Goal: Find specific page/section: Find specific page/section

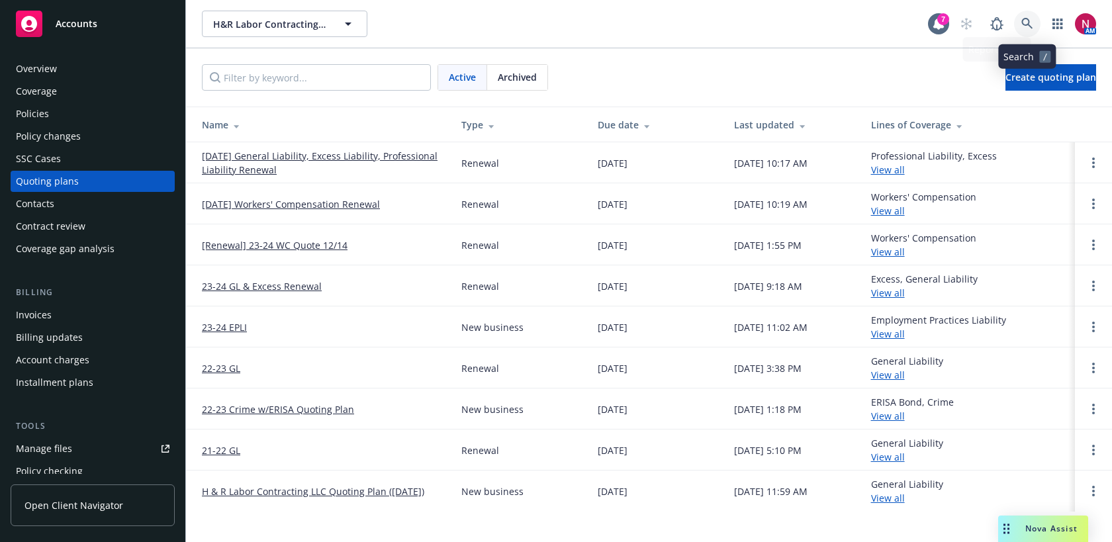
click at [1022, 24] on icon at bounding box center [1027, 24] width 12 height 12
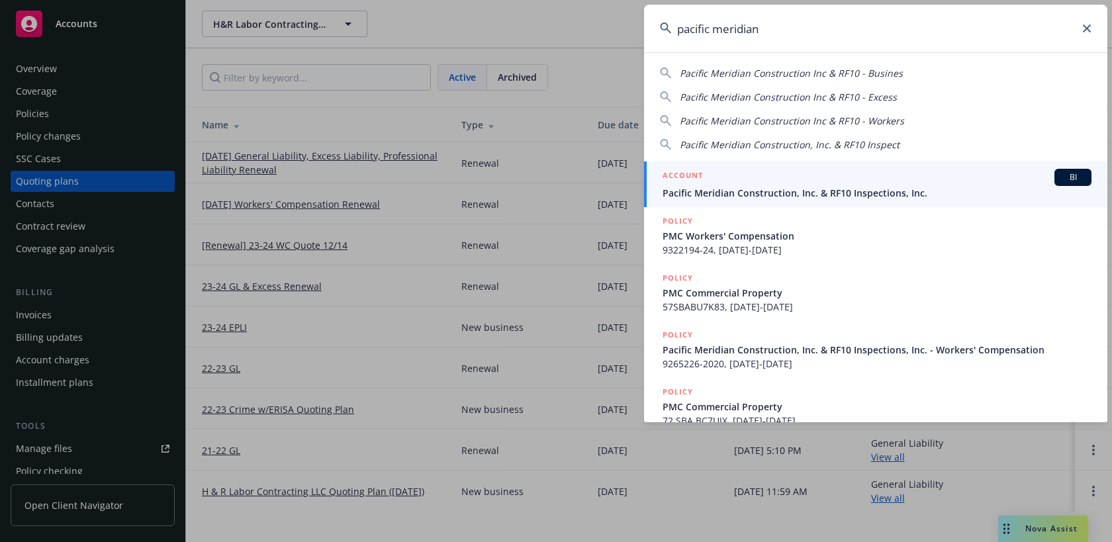
type input "pacific meridian"
click at [938, 191] on span "Pacific Meridian Construction, Inc. & RF10 Inspections, Inc." at bounding box center [876, 193] width 429 height 14
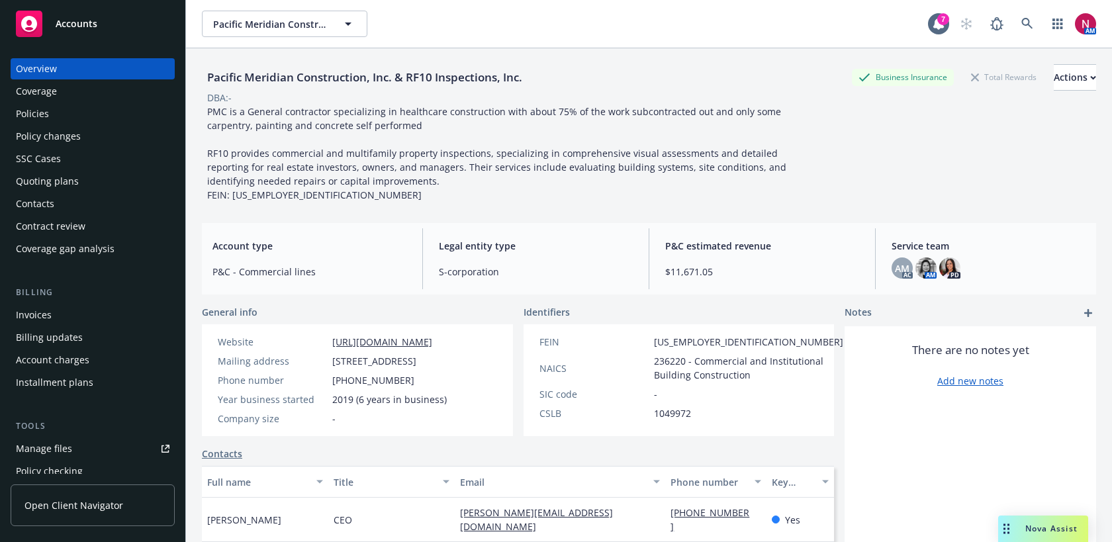
click at [1053, 118] on div "Pacific Meridian Construction, Inc. & RF10 Inspections, Inc. Business Insurance…" at bounding box center [649, 133] width 894 height 138
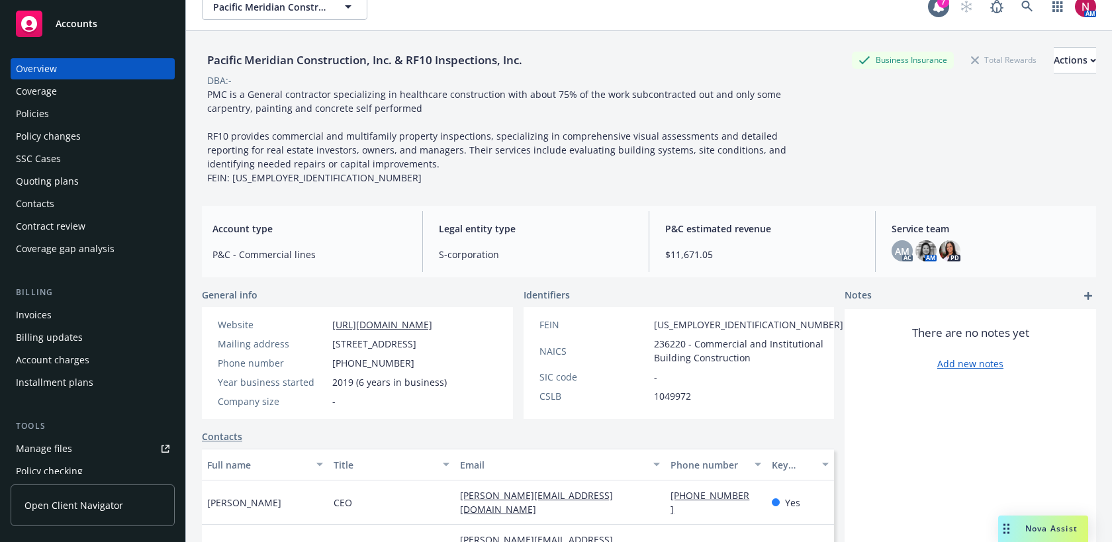
scroll to position [19, 0]
